Goal: Task Accomplishment & Management: Manage account settings

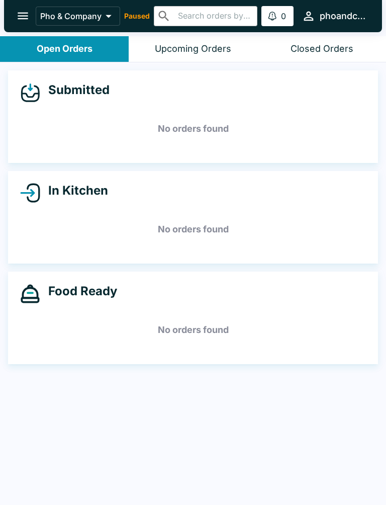
click at [135, 9] on div "Pho & Company Paused ​ ​ 0 Alerts phoandcompany" at bounding box center [203, 16] width 334 height 22
click at [26, 13] on icon "open drawer" at bounding box center [23, 16] width 11 height 7
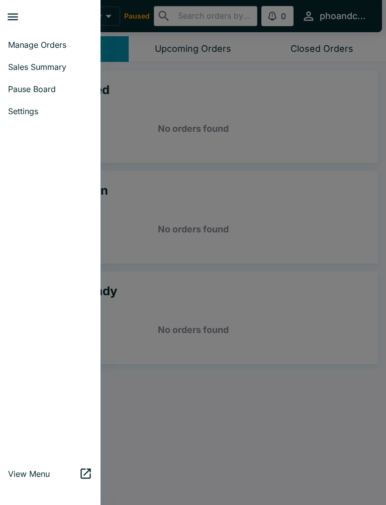
click at [34, 87] on span "Pause Board" at bounding box center [50, 89] width 85 height 10
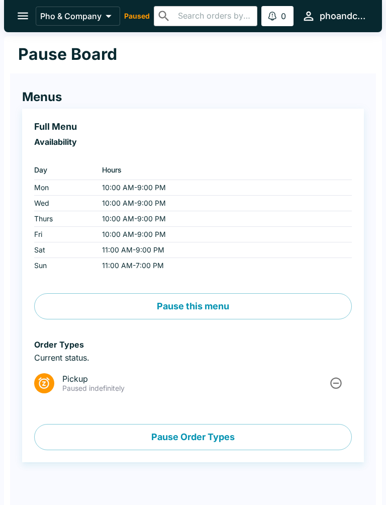
click at [188, 443] on button "Pause Order Types" at bounding box center [193, 437] width 318 height 26
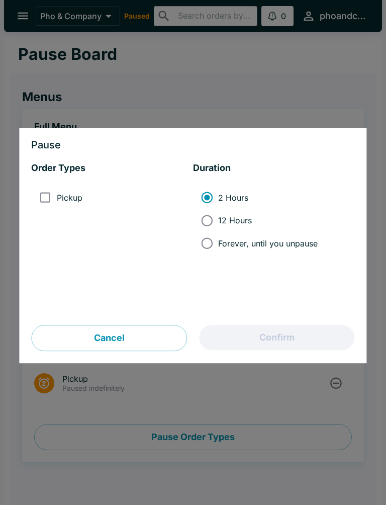
click at [148, 339] on button "Cancel" at bounding box center [109, 338] width 156 height 26
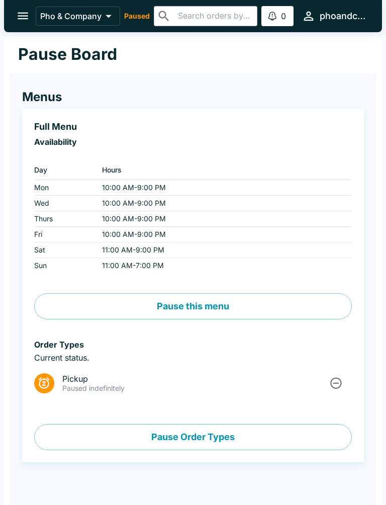
click at [338, 386] on icon "Unpause" at bounding box center [336, 383] width 14 height 14
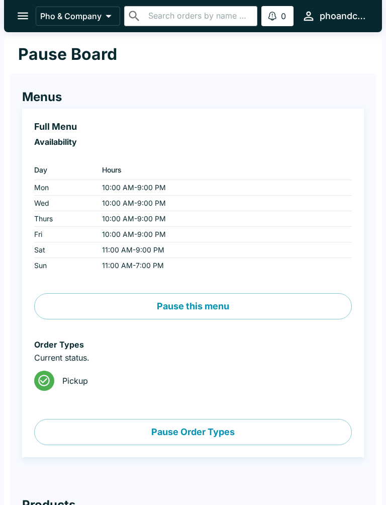
click at [337, 380] on span "Pickup" at bounding box center [203, 381] width 282 height 10
click at [14, 7] on button "open drawer" at bounding box center [23, 16] width 26 height 26
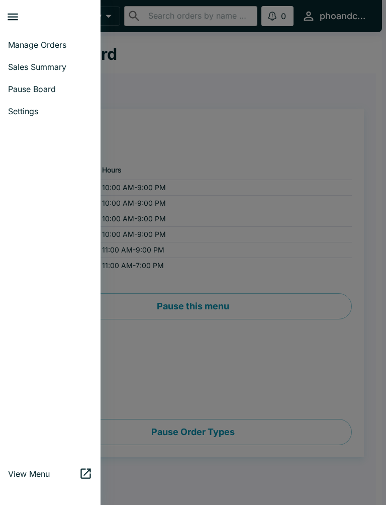
click at [51, 46] on span "Manage Orders" at bounding box center [50, 45] width 85 height 10
